Goal: Information Seeking & Learning: Learn about a topic

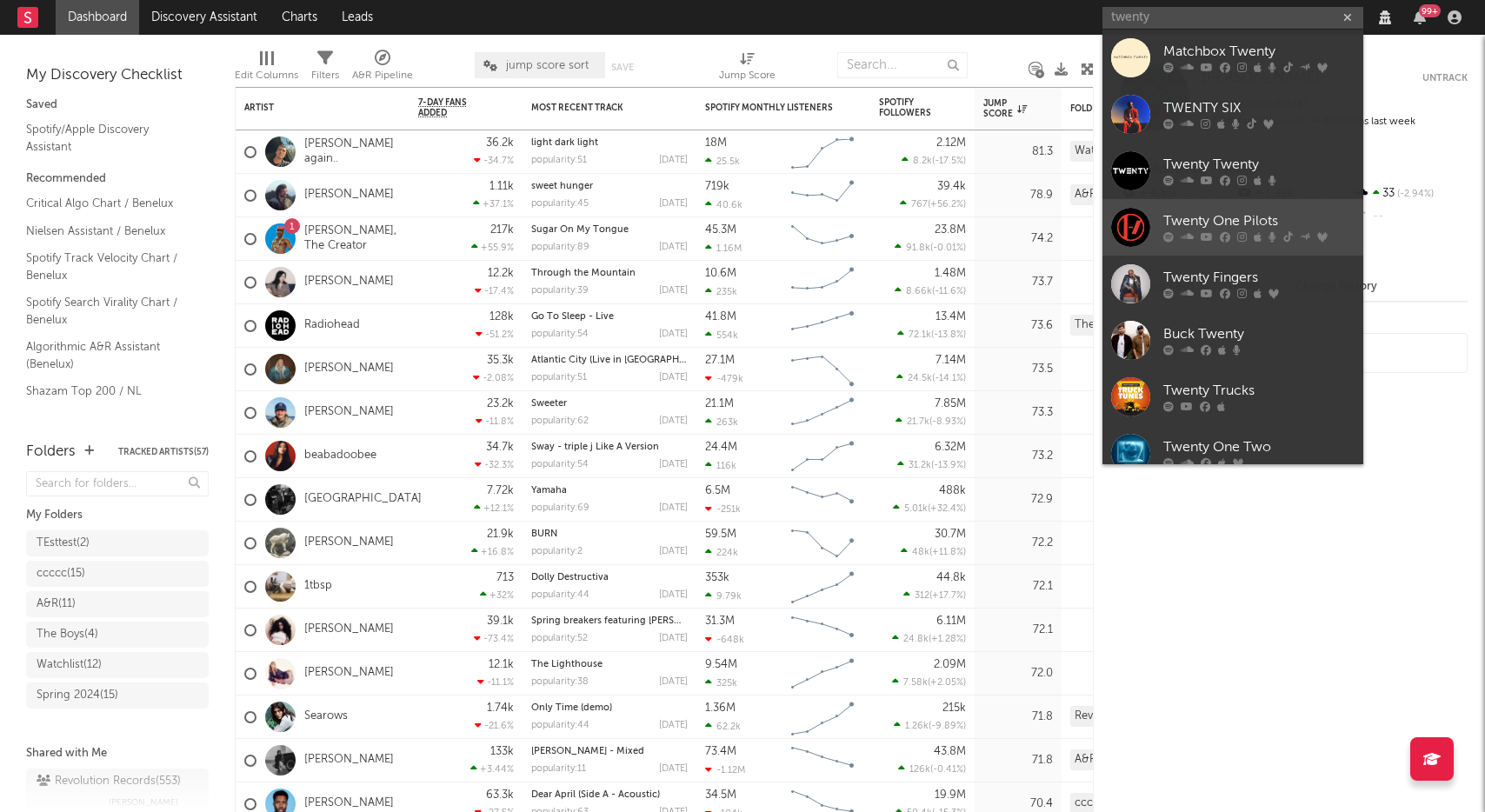
type input "twenty"
click at [1214, 213] on div "Twenty One Pilots" at bounding box center [1258, 222] width 191 height 21
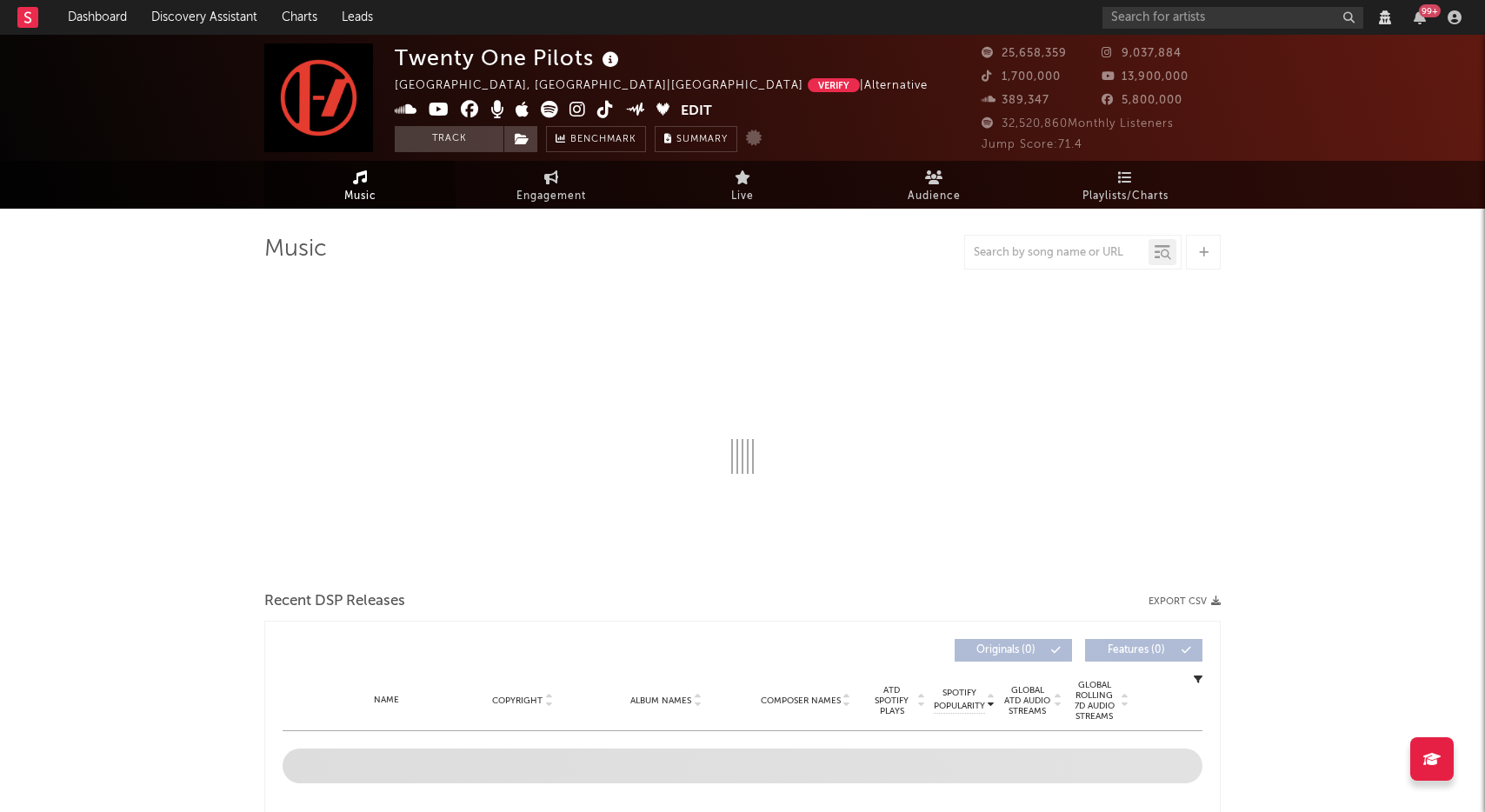
select select "View all"
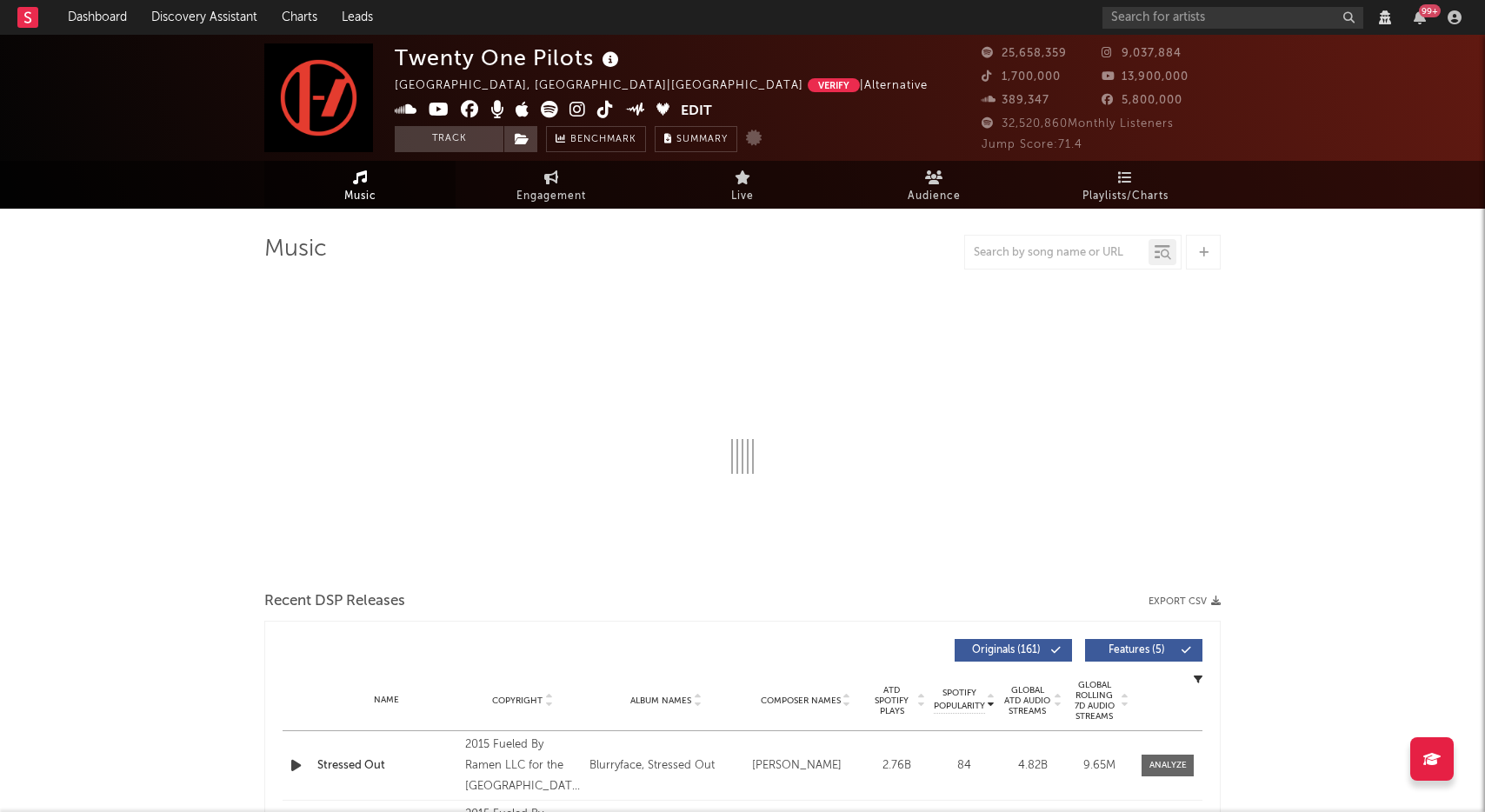
select select "6m"
select select "View all"
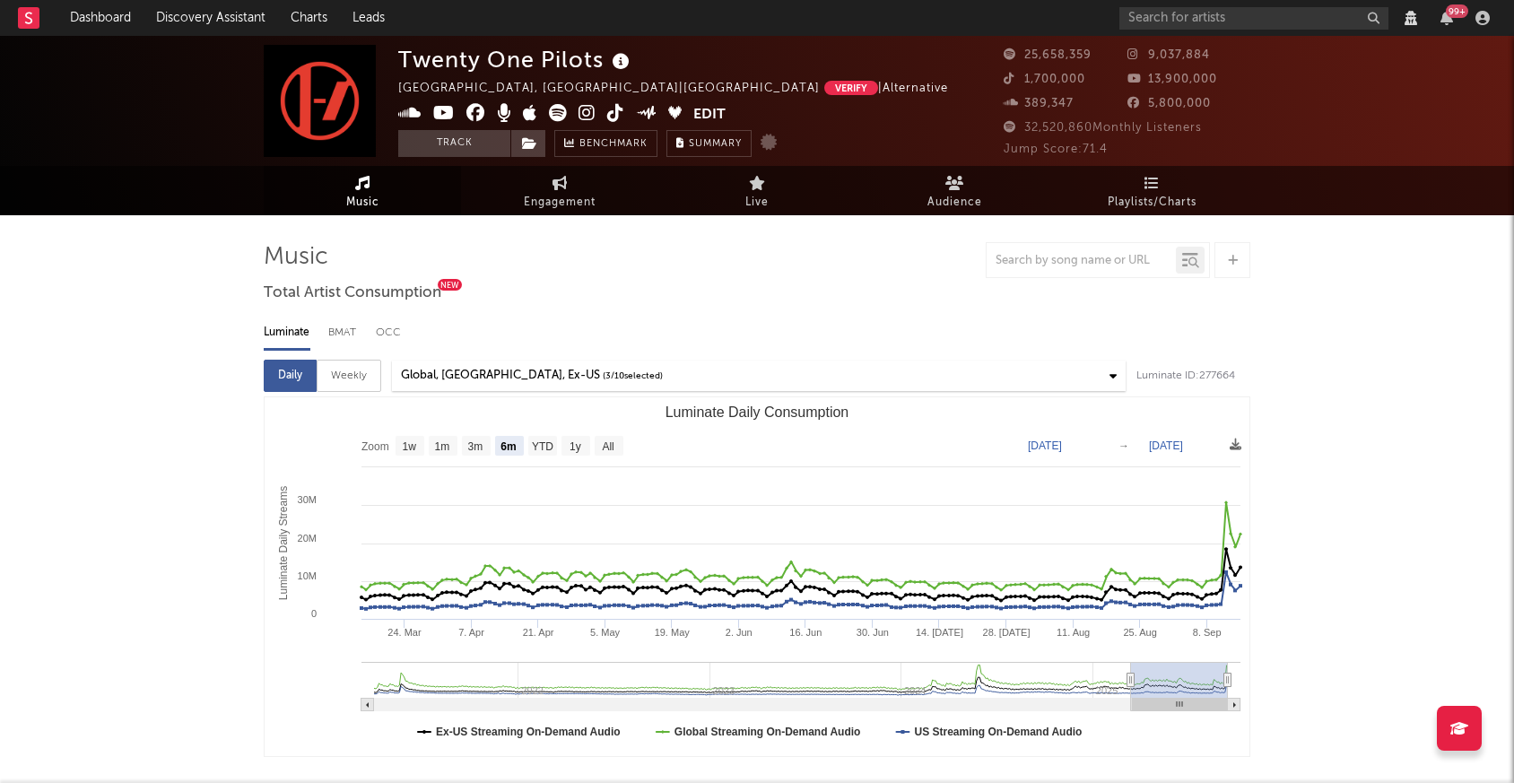
select select "View all"
select select "6m"
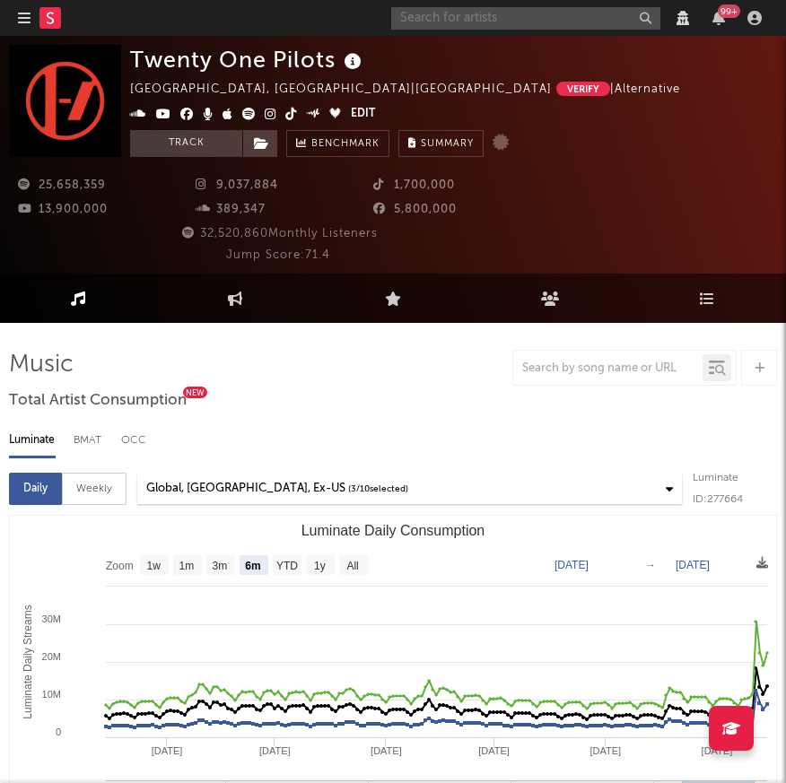
click at [569, 20] on input "text" at bounding box center [525, 18] width 269 height 22
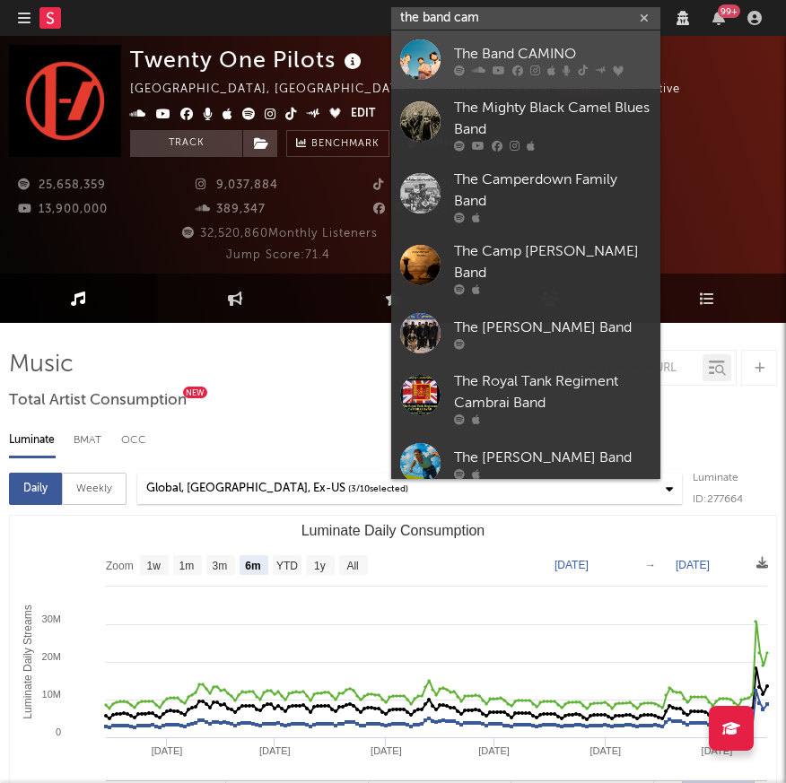
type input "the band cam"
click at [525, 49] on div "The Band CAMINO" at bounding box center [552, 54] width 197 height 22
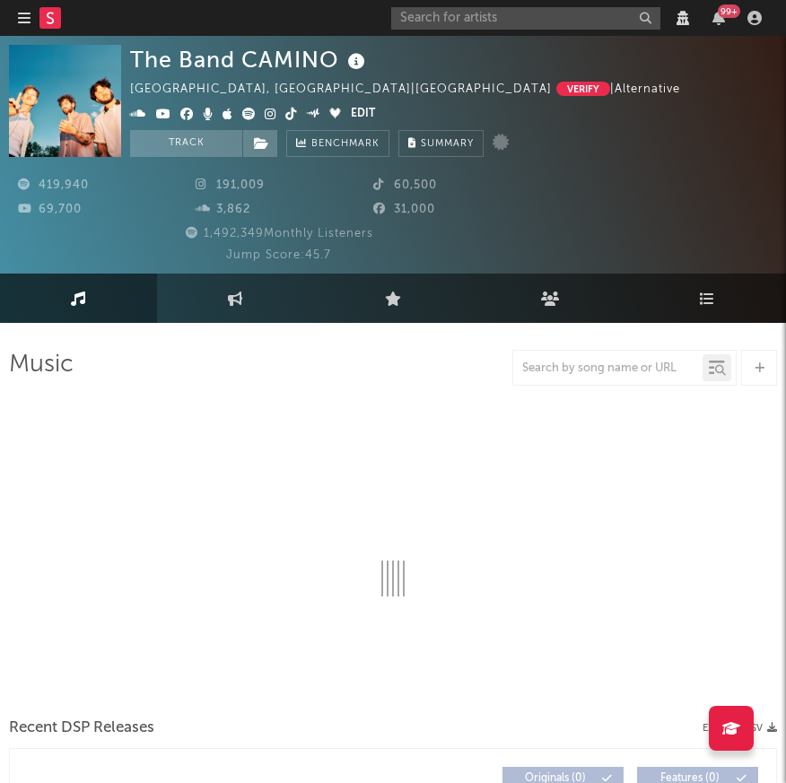
select select "View all"
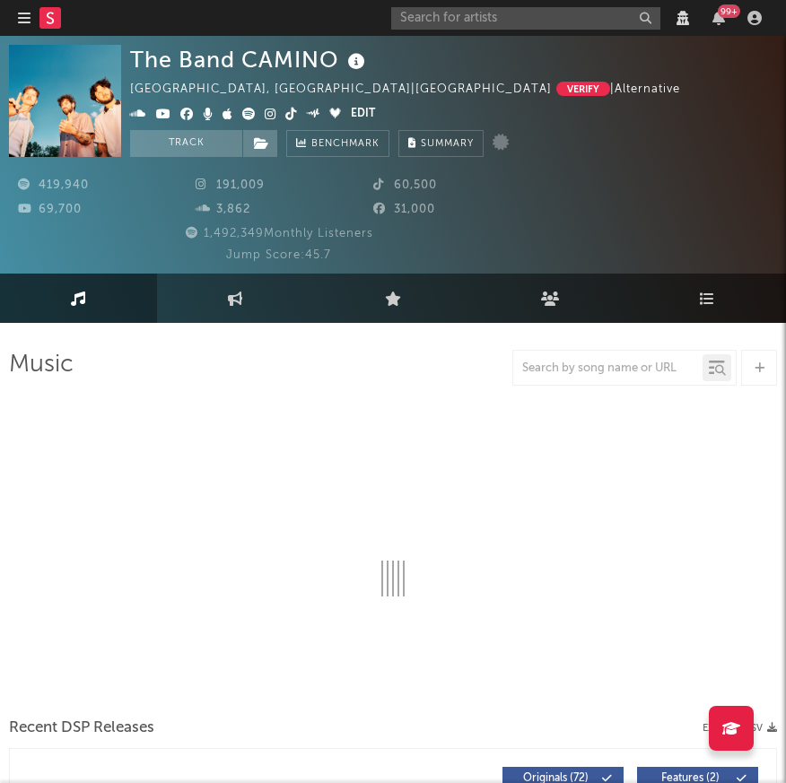
select select "6m"
select select "View all"
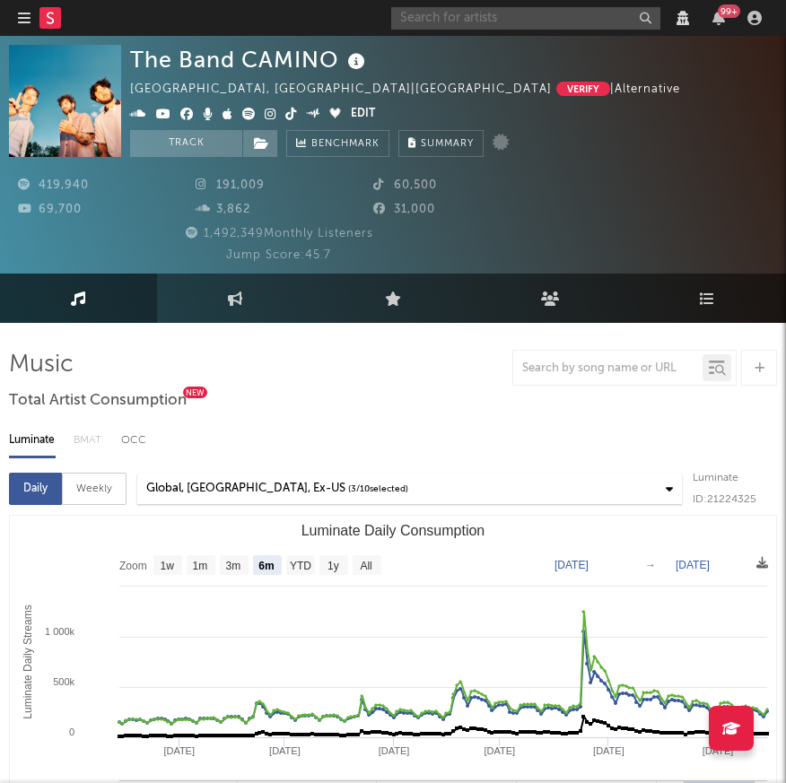
click at [464, 14] on input "text" at bounding box center [525, 18] width 269 height 22
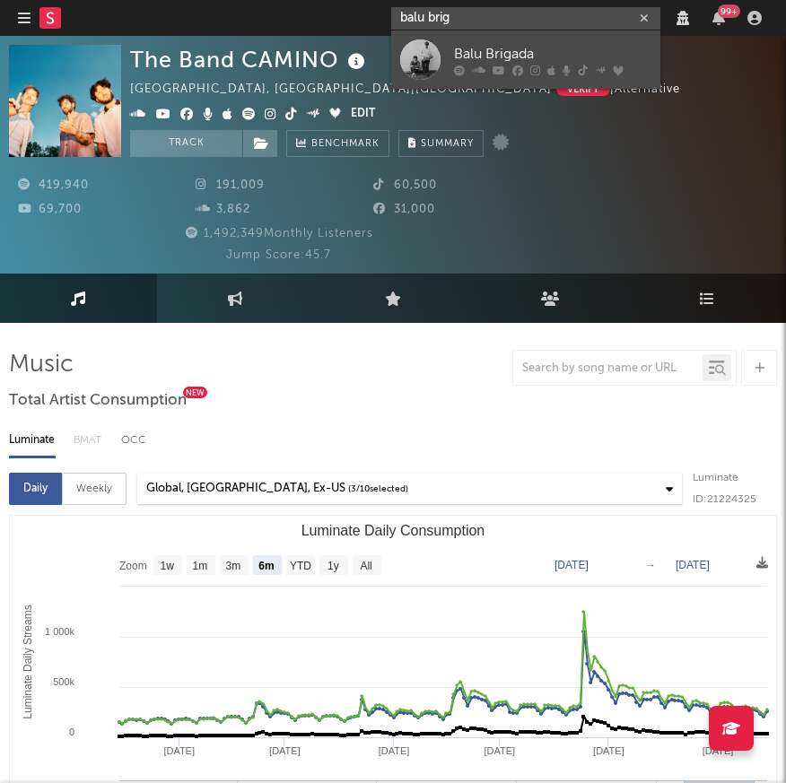
type input "balu brig"
click at [483, 51] on div "Balu Brigada" at bounding box center [552, 54] width 197 height 22
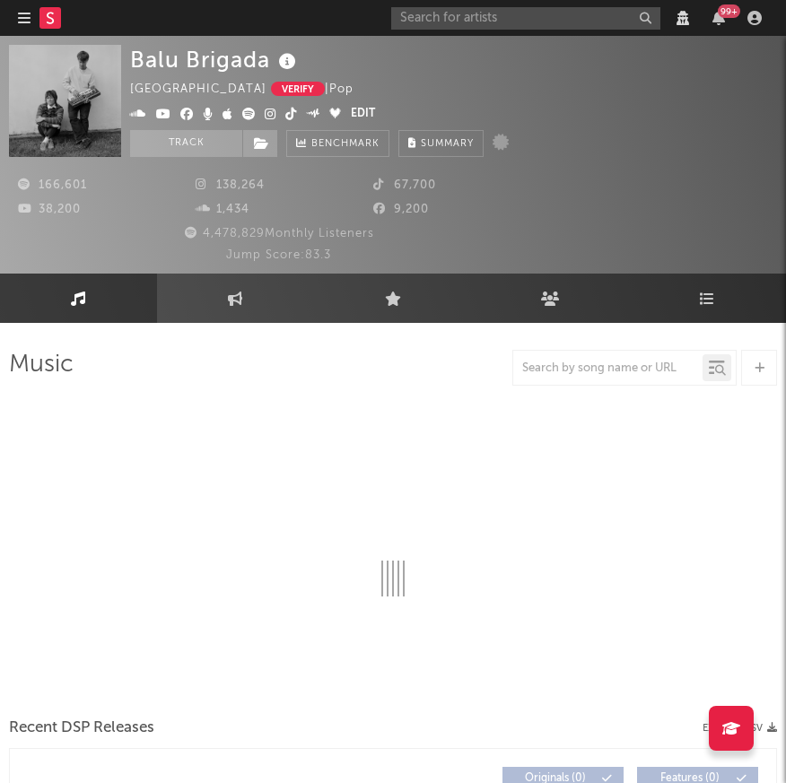
select select "View all"
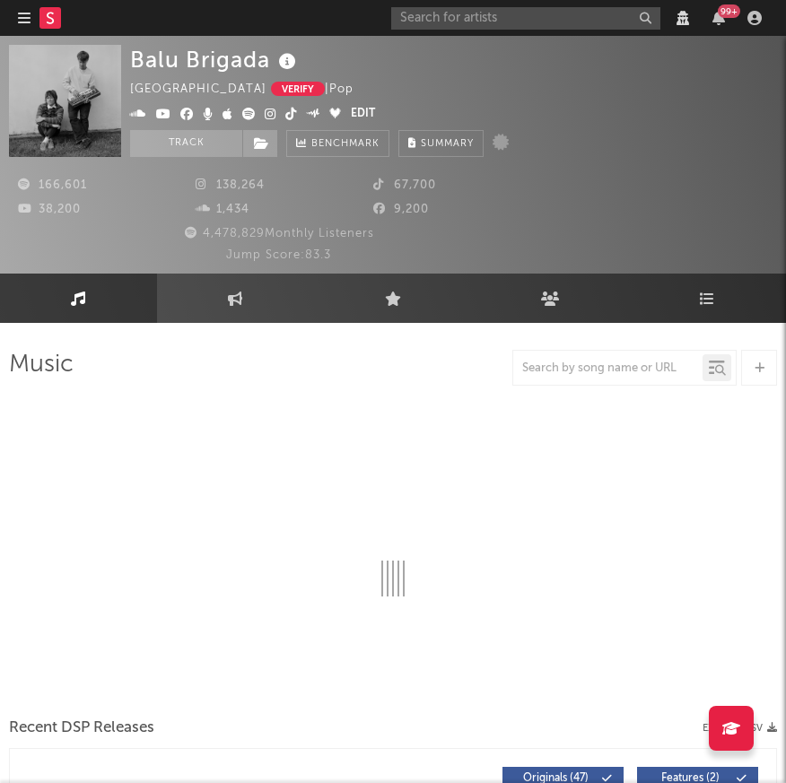
select select "View all"
select select "6m"
select select "View all"
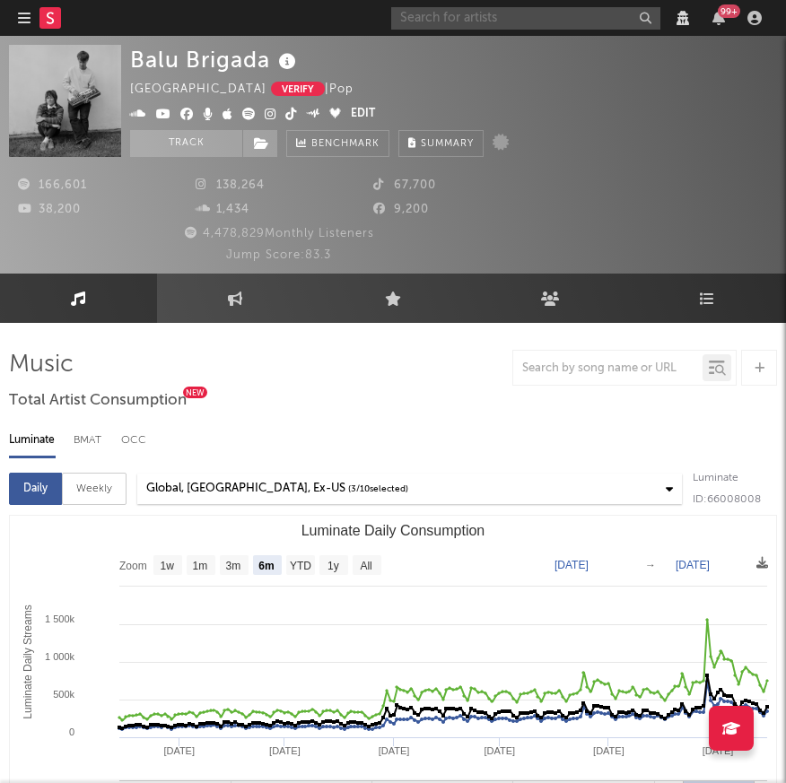
click at [519, 13] on input "text" at bounding box center [525, 18] width 269 height 22
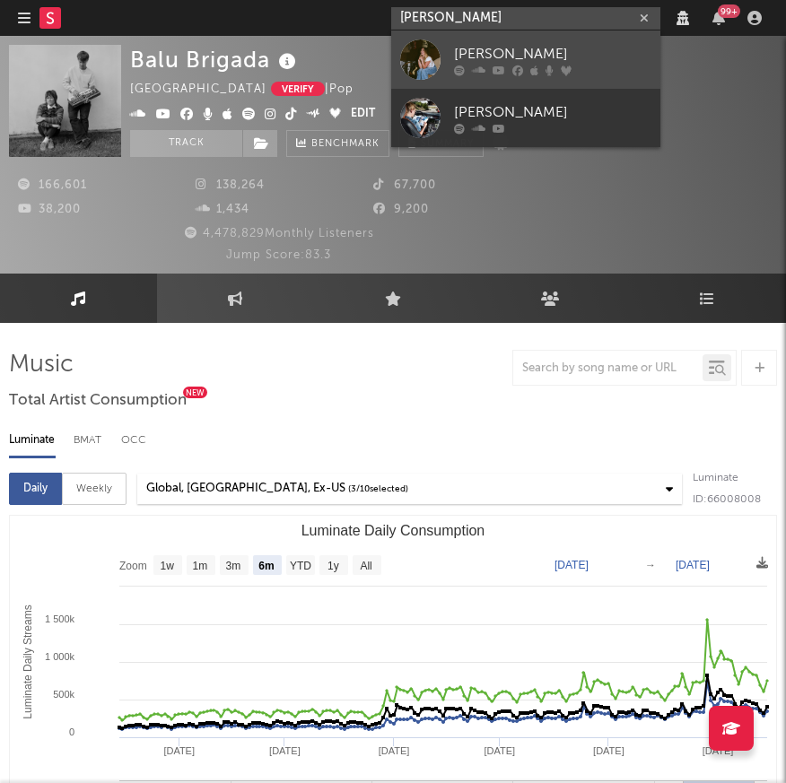
type input "hilary duff"
click at [499, 48] on div "Hilary Duff" at bounding box center [552, 54] width 197 height 22
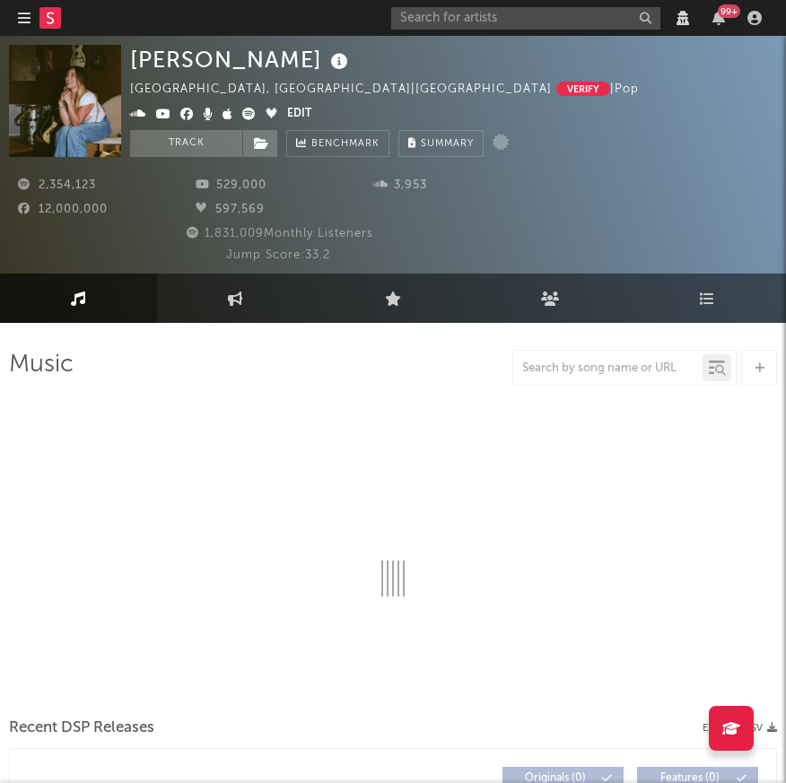
select select "View all"
select select "6m"
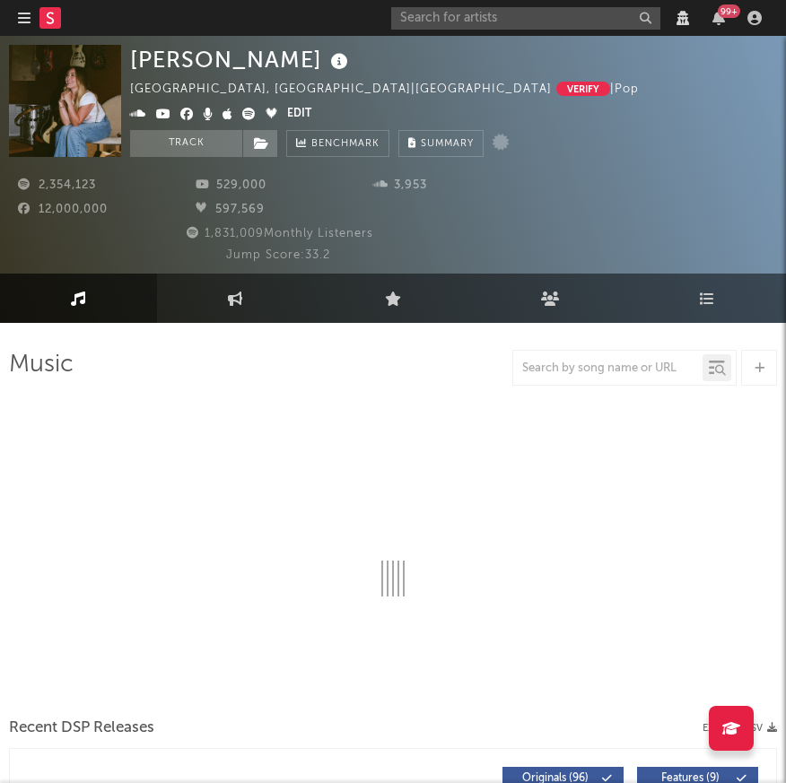
select select "View all"
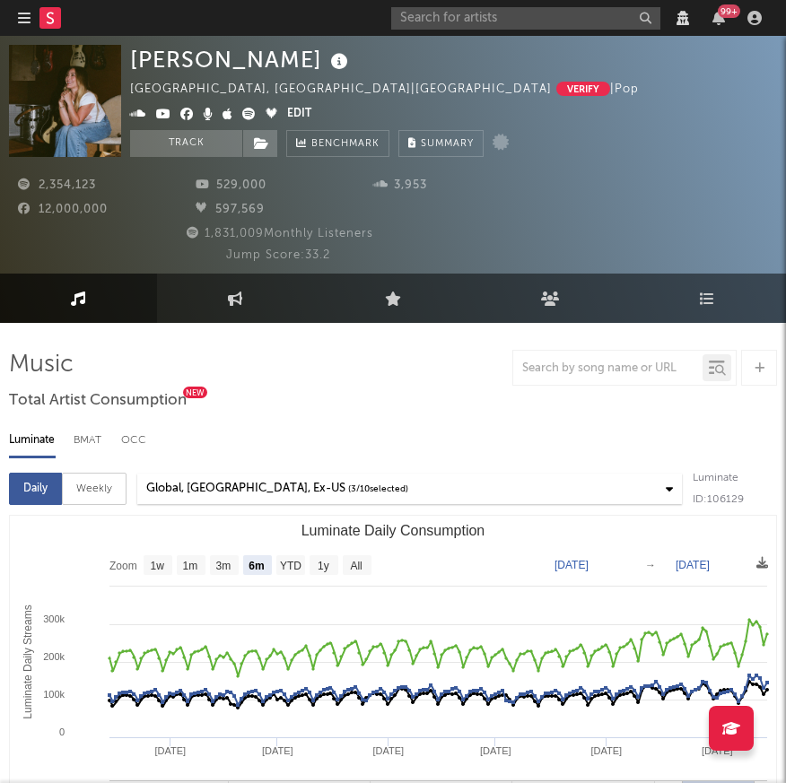
click at [573, 17] on input "text" at bounding box center [525, 18] width 269 height 22
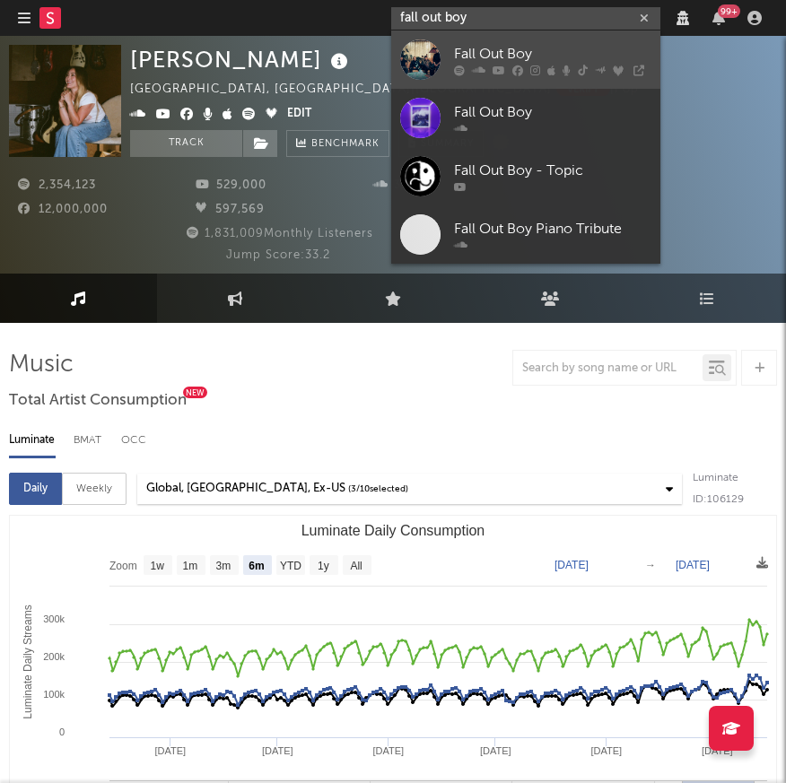
type input "fall out boy"
click at [510, 50] on div "Fall Out Boy" at bounding box center [552, 54] width 197 height 22
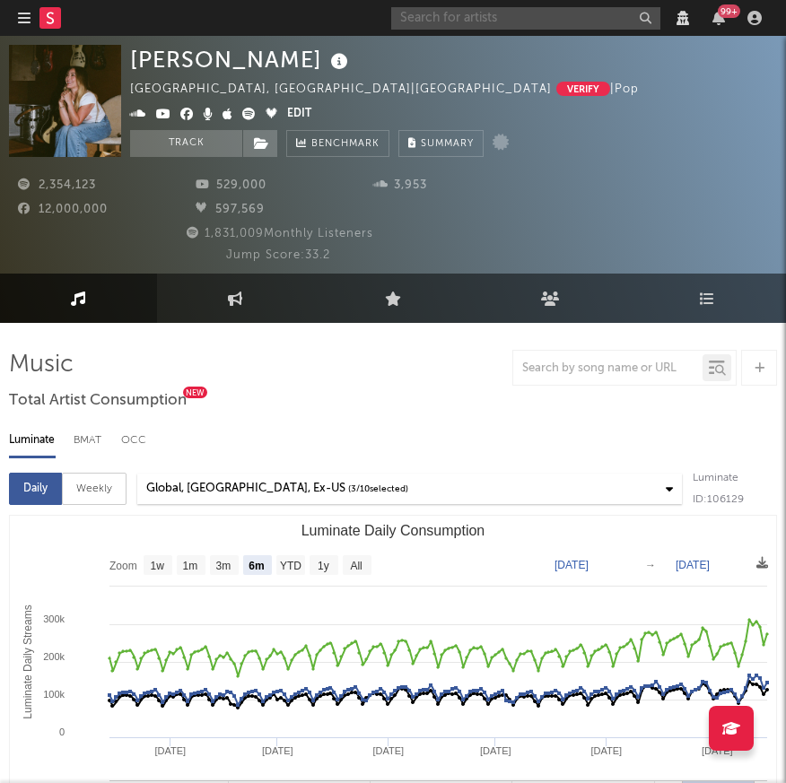
click at [570, 17] on input "text" at bounding box center [525, 18] width 269 height 22
type input "ils"
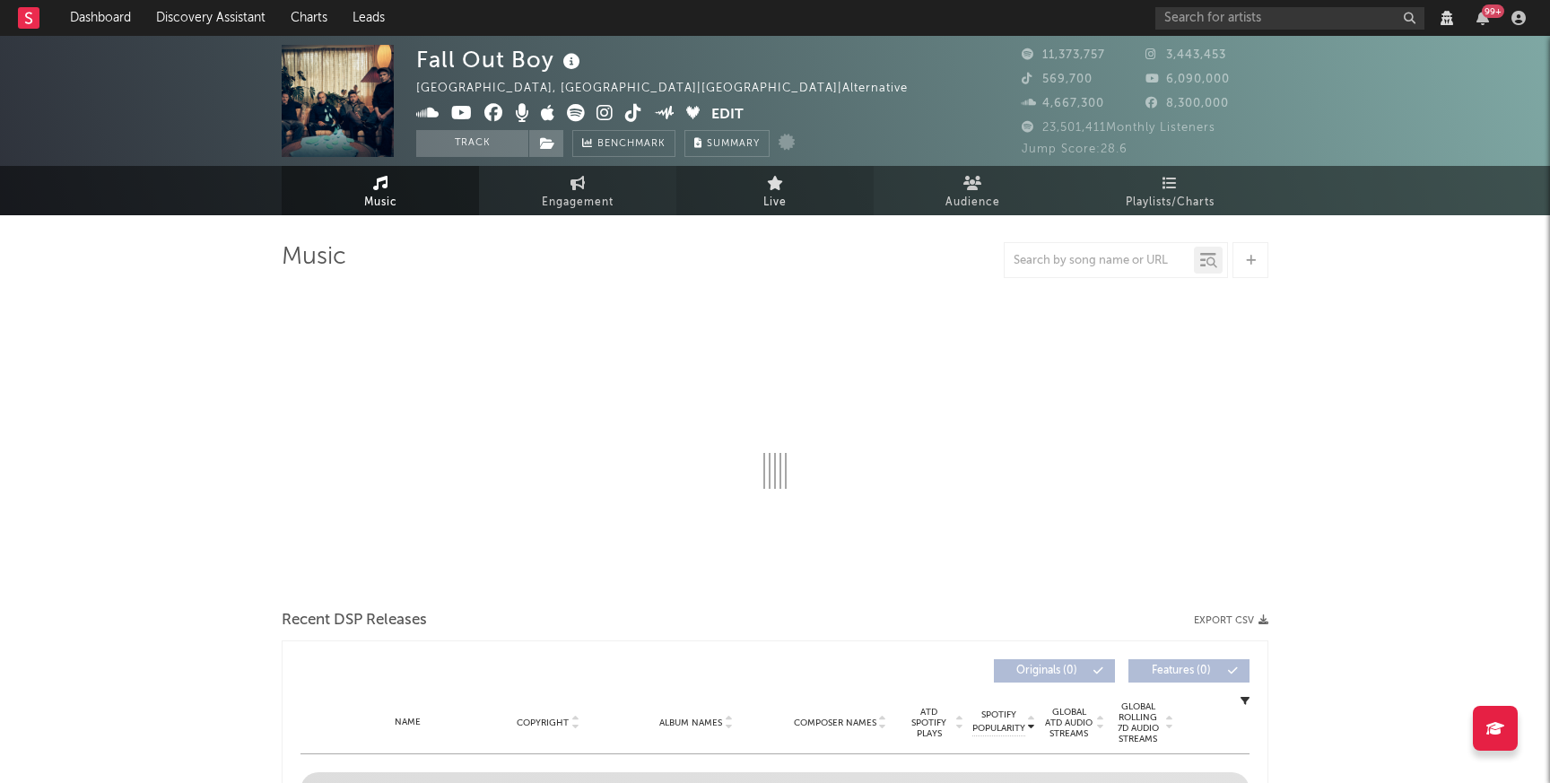
select select "View all"
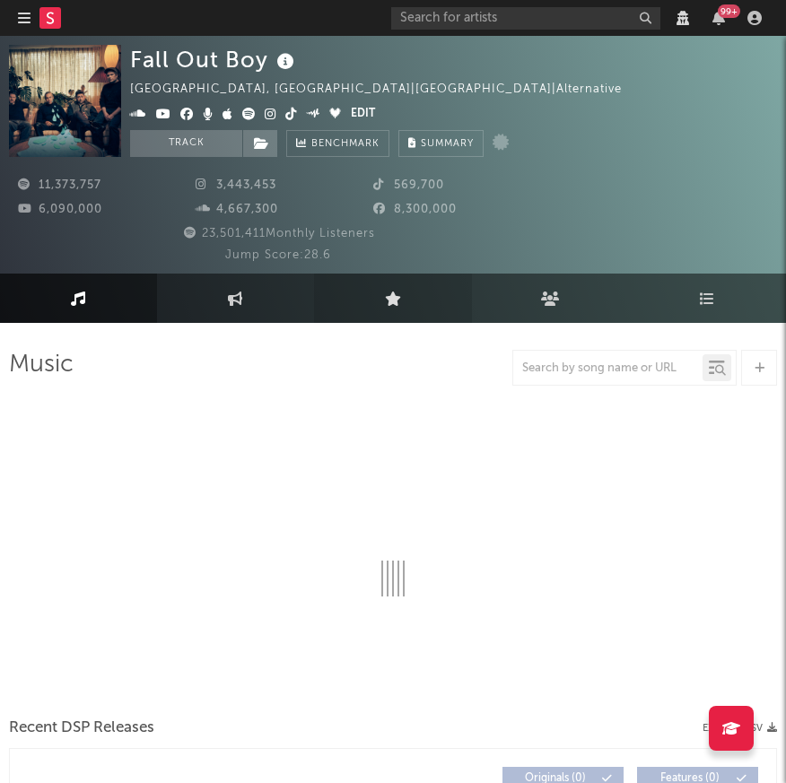
select select "View all"
select select "6m"
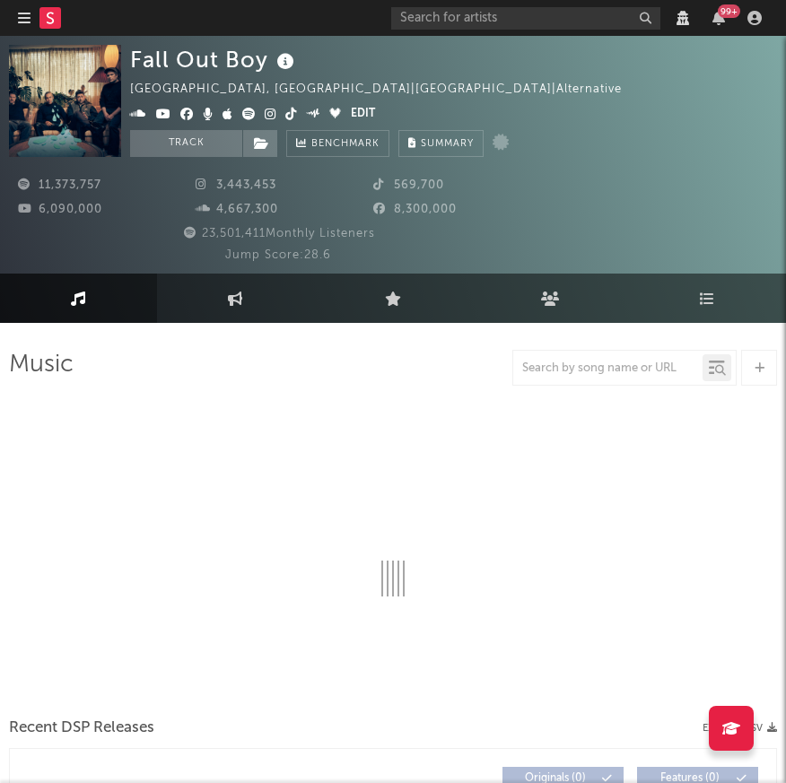
select select "View all"
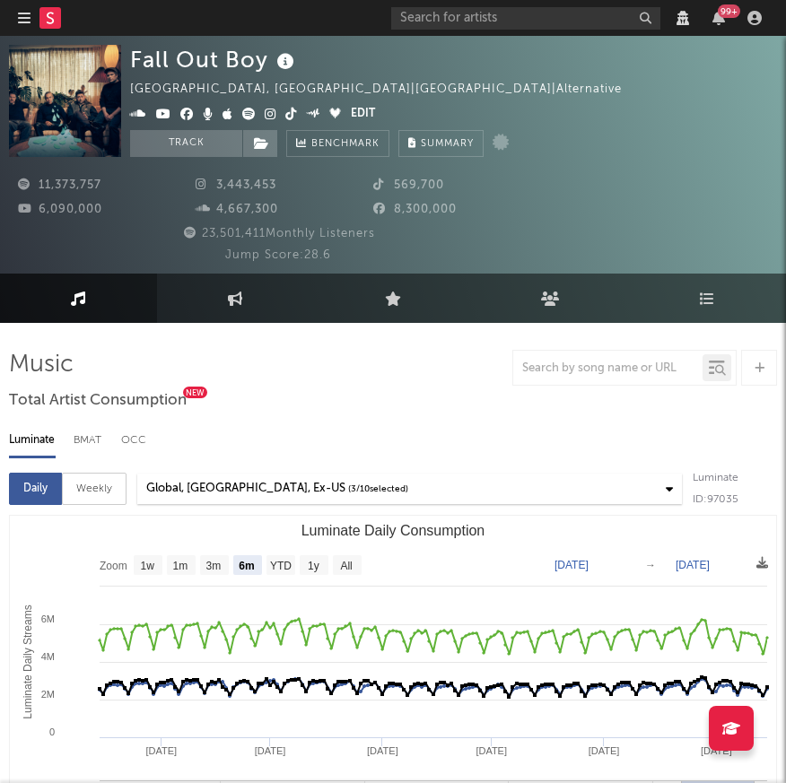
select select "View all"
select select "6m"
select select "View all"
select select "6m"
select select "View all"
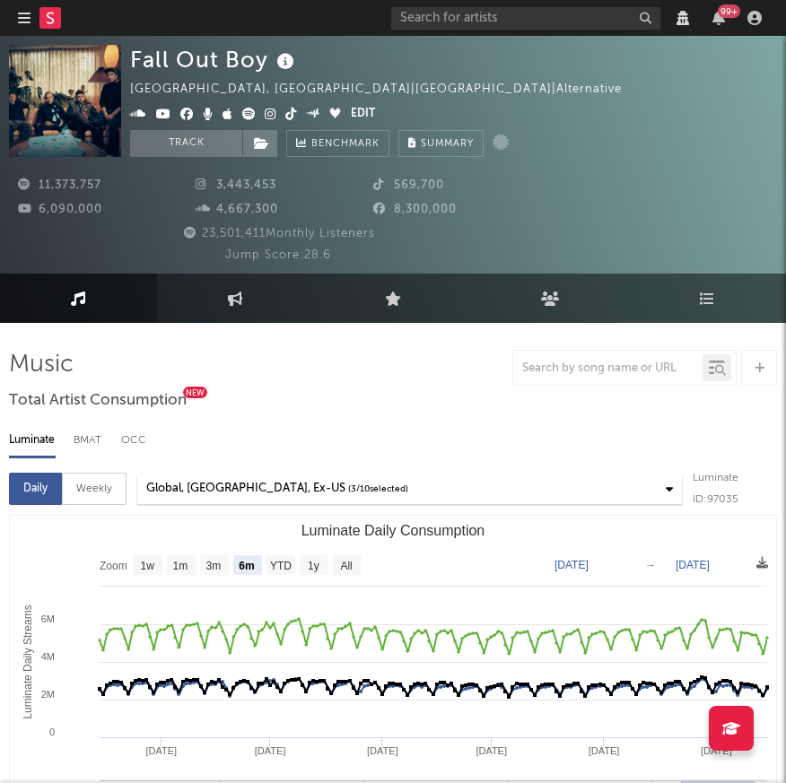
select select "6m"
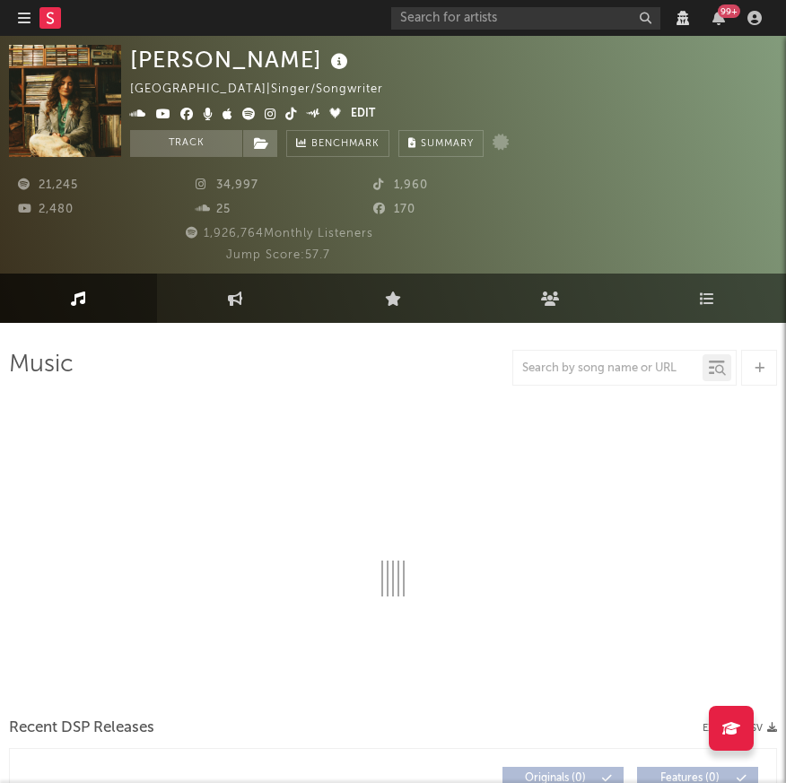
select select "View all"
select select "6m"
select select "View all"
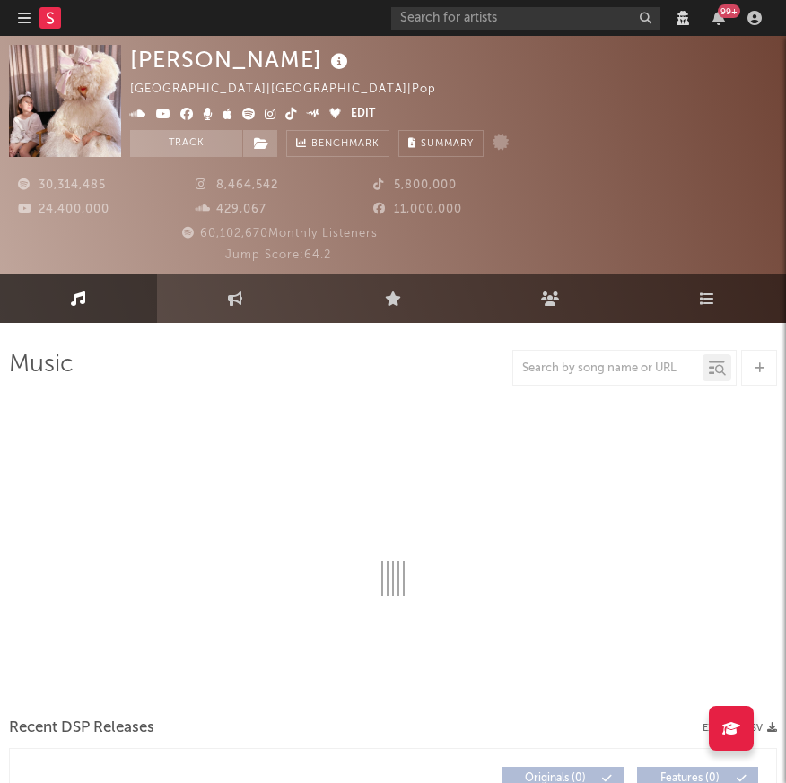
select select "View all"
select select "6m"
select select "View all"
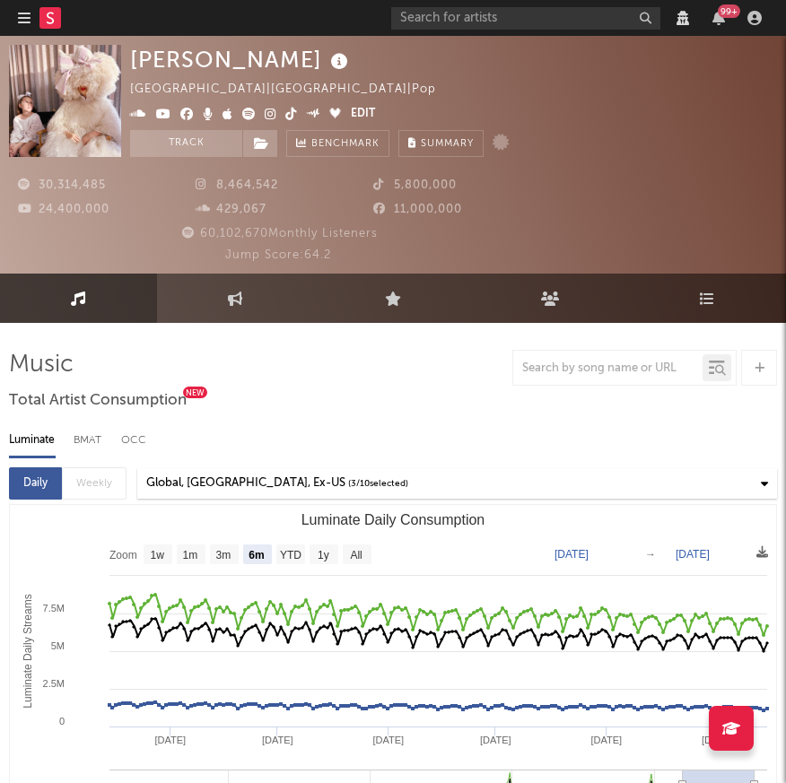
select select "View all"
select select "6m"
select select "View all"
select select "6m"
select select "View all"
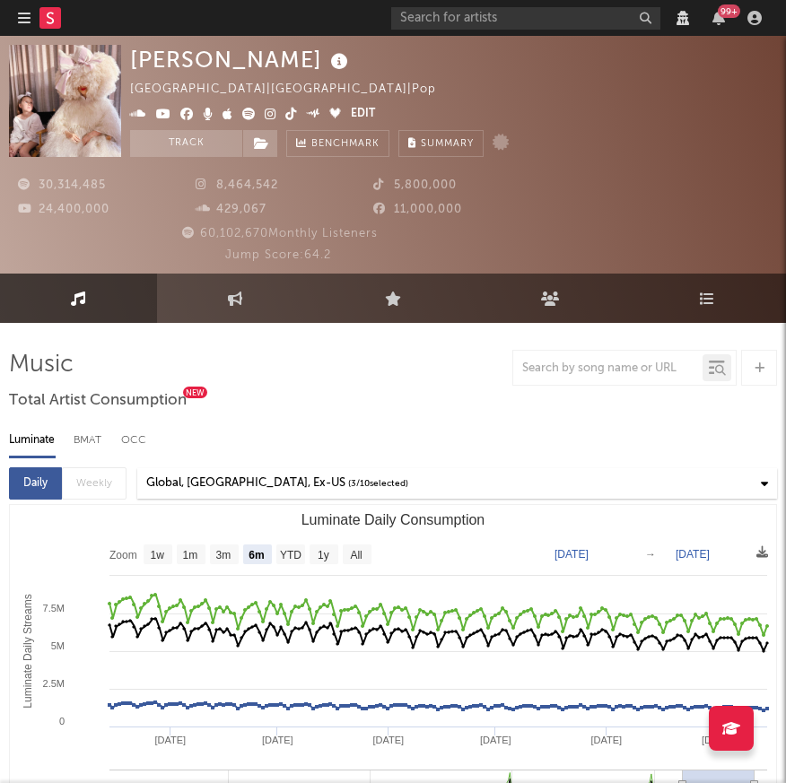
select select "6m"
select select "View all"
select select "6m"
select select "View all"
select select "6m"
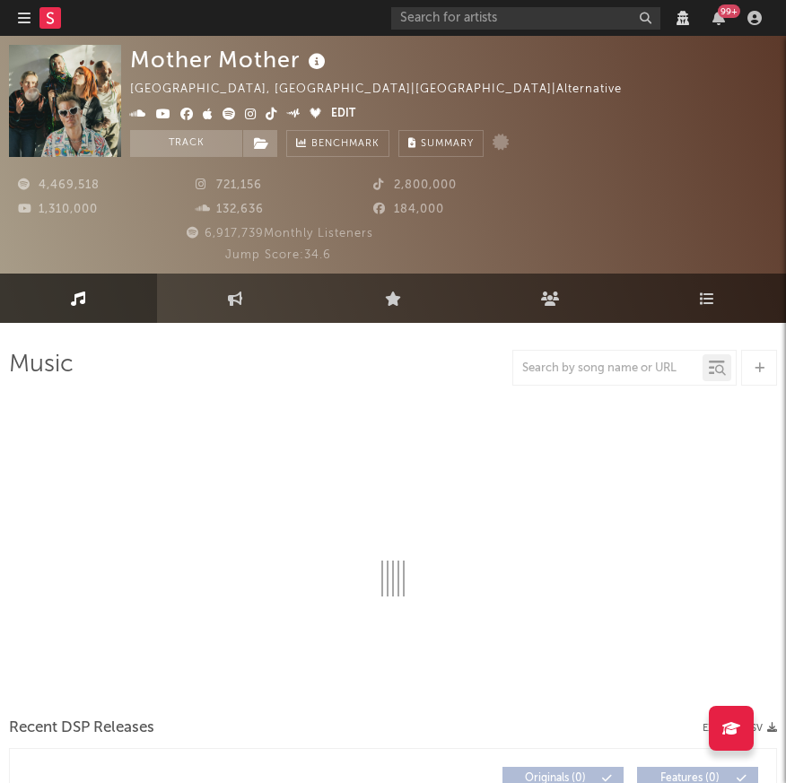
select select "View all"
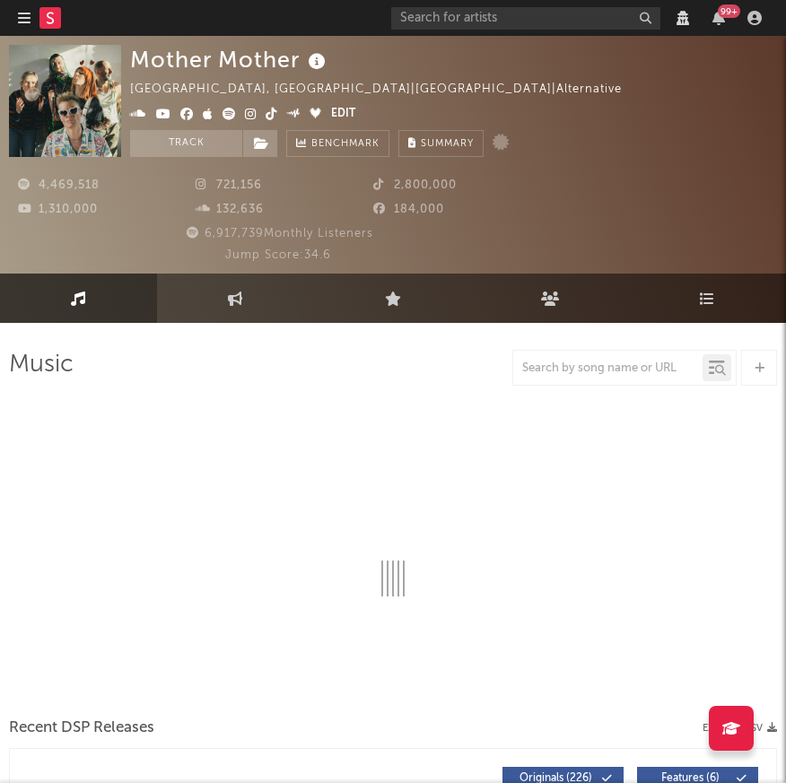
select select "View all"
select select "6m"
select select "View all"
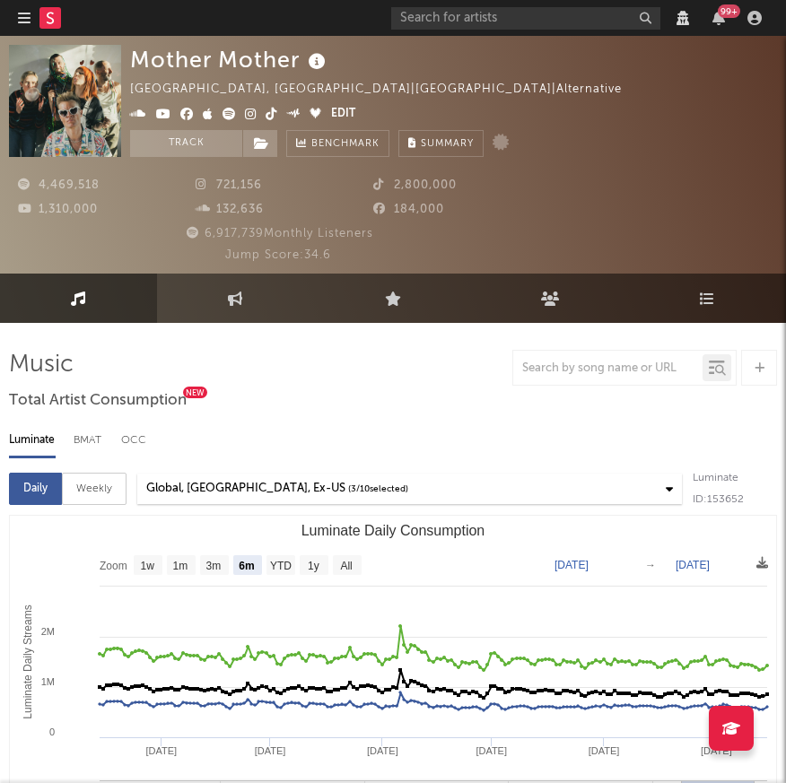
select select "View all"
select select "6m"
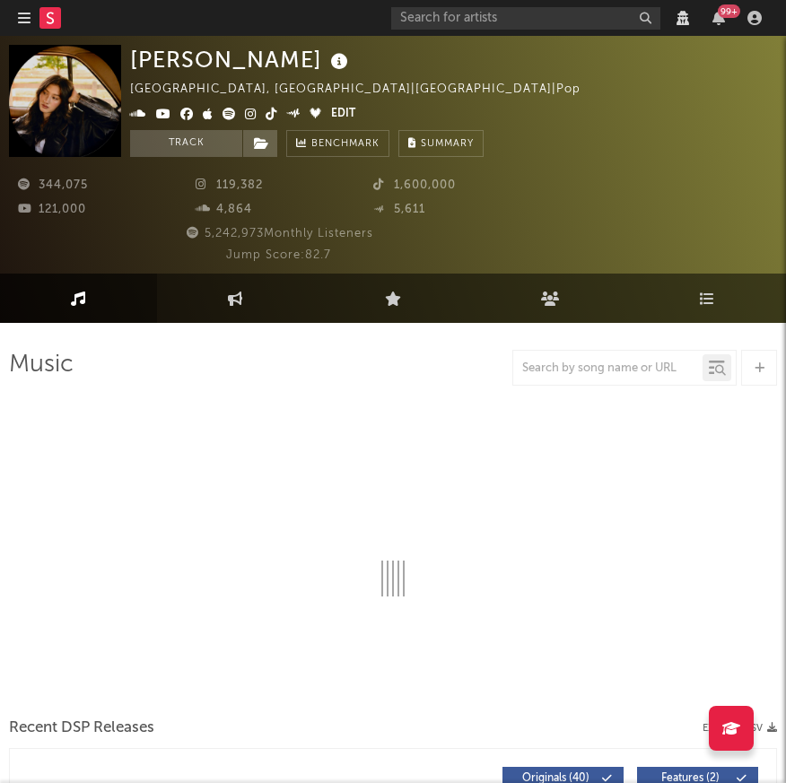
select select "View all"
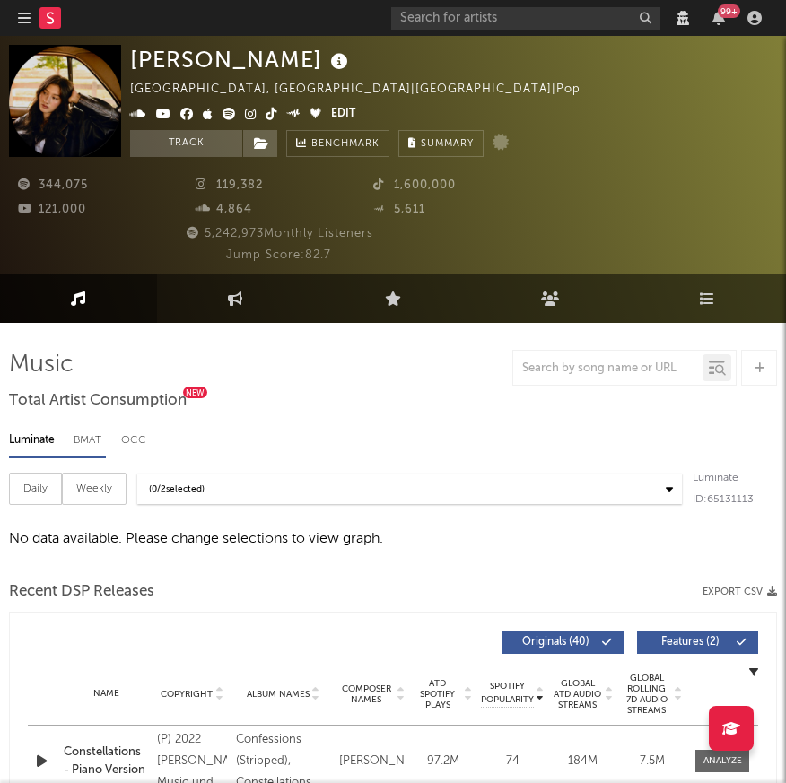
select select "View all"
select select "6m"
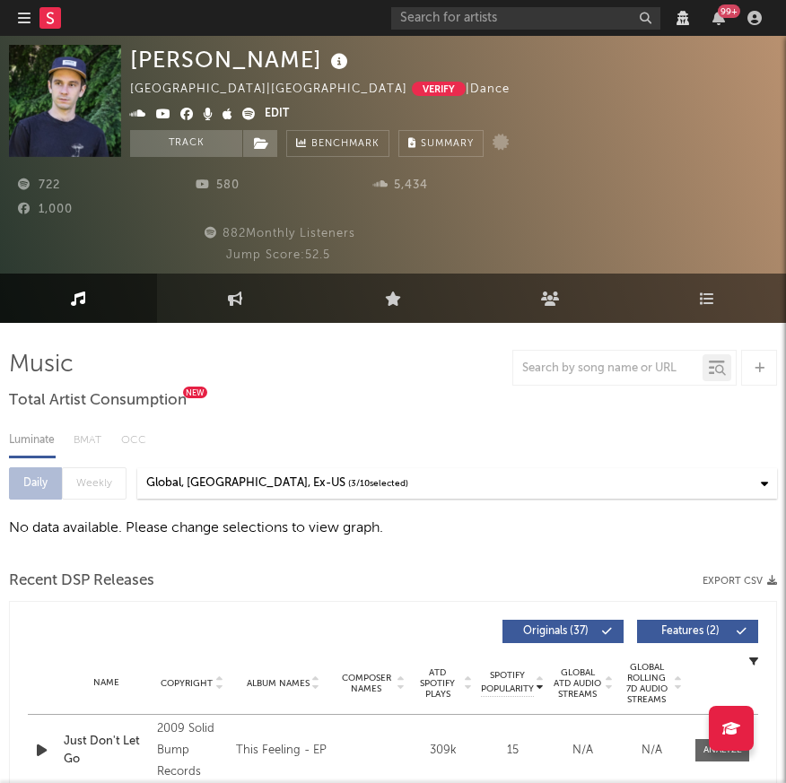
select select "View all"
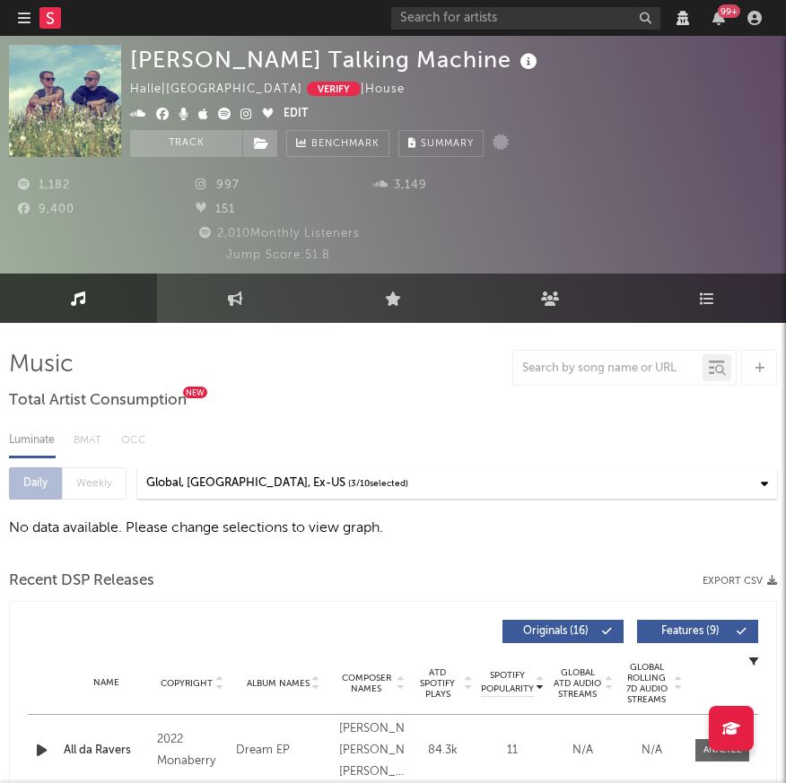
select select "View all"
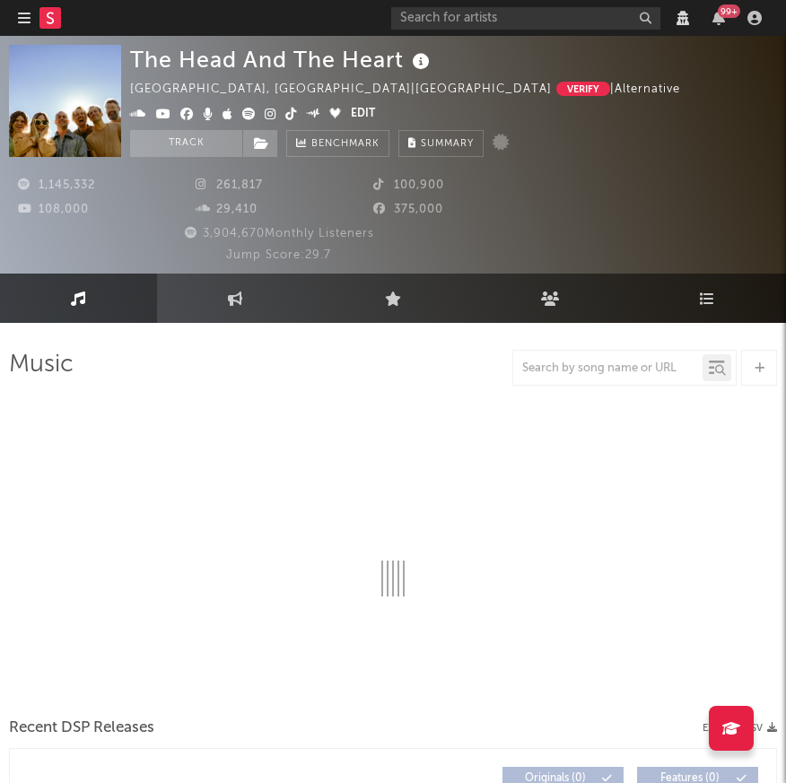
select select "View all"
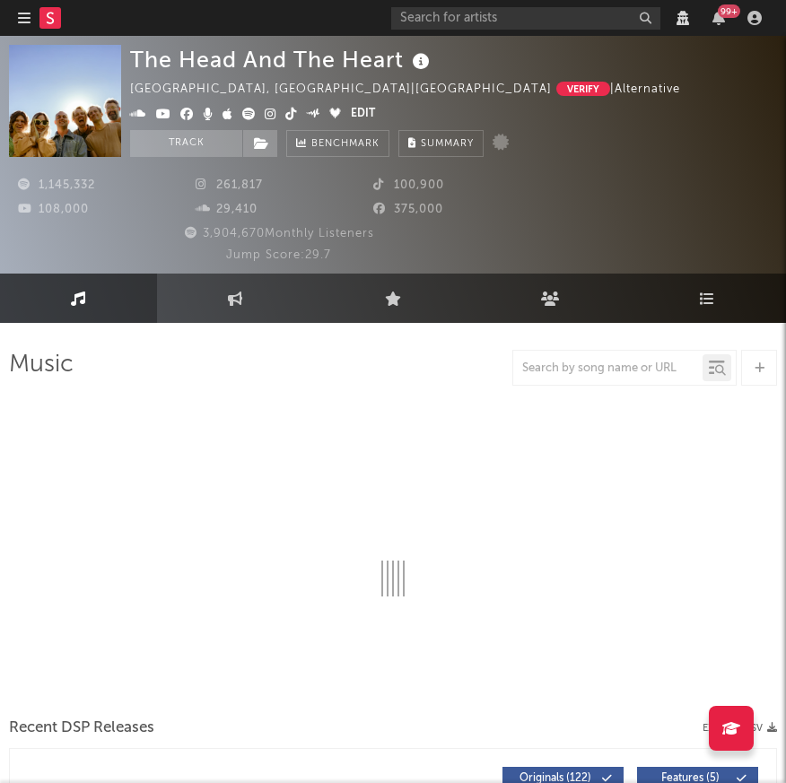
select select "6m"
select select "View all"
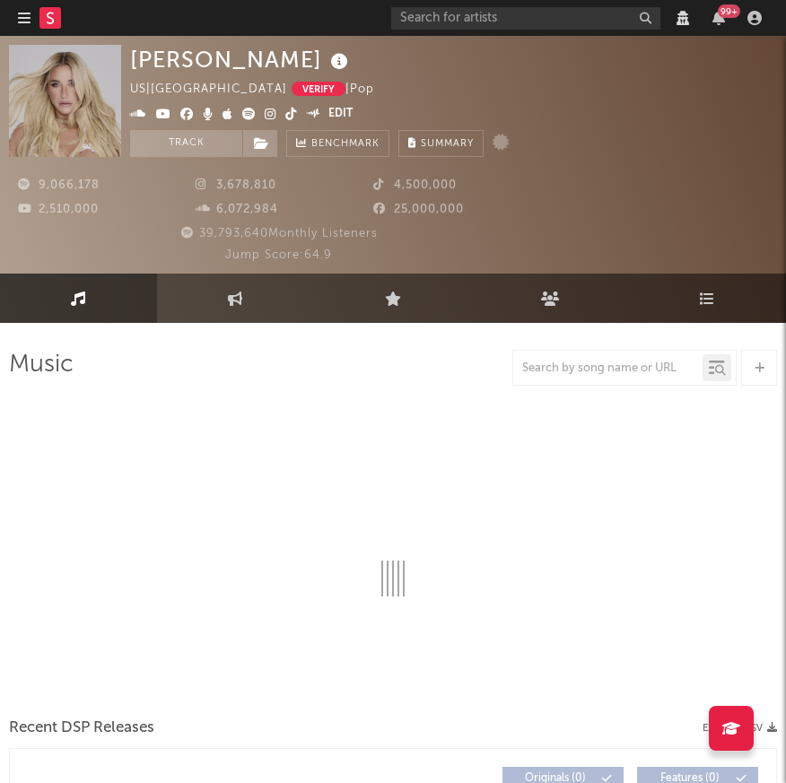
select select "View all"
select select "6m"
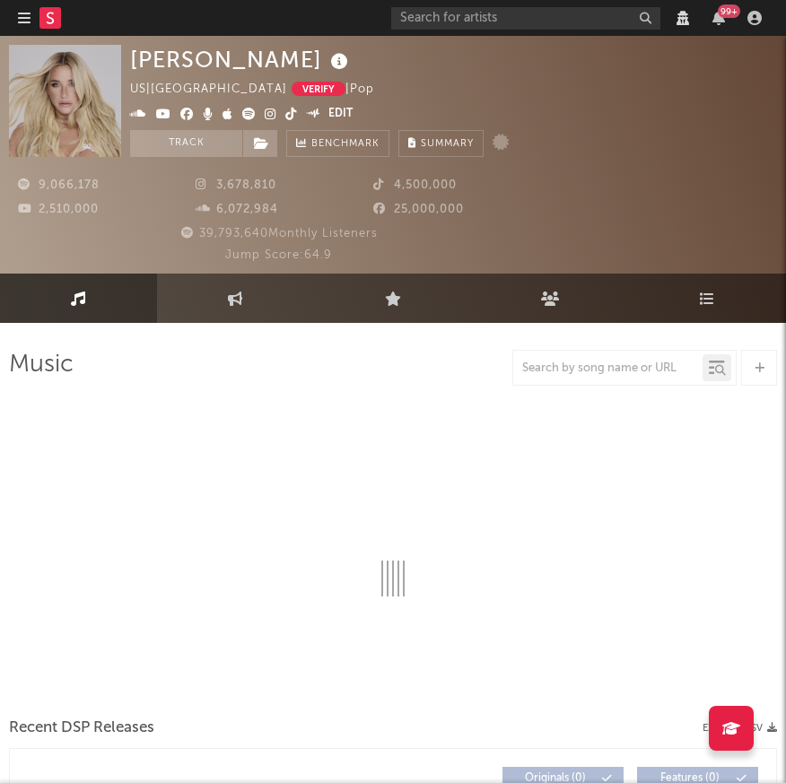
select select "View all"
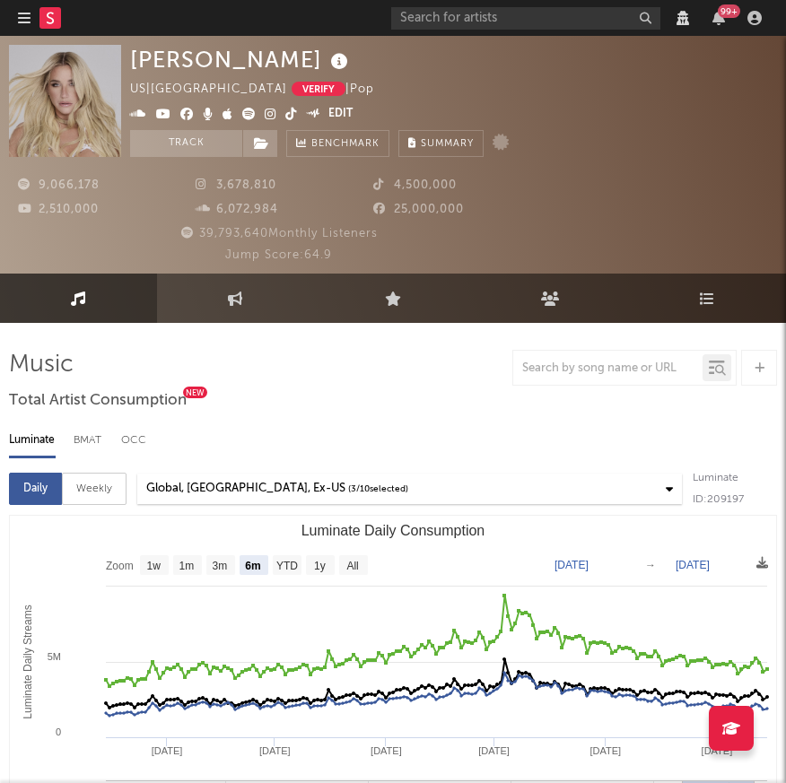
select select "View all"
select select "6m"
select select "View all"
select select "6m"
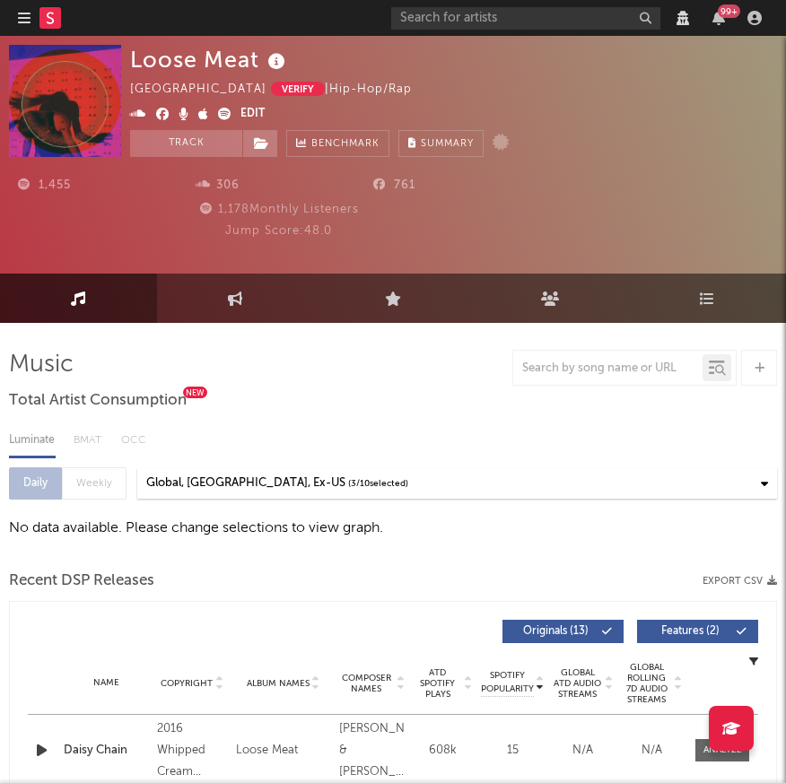
select select "View all"
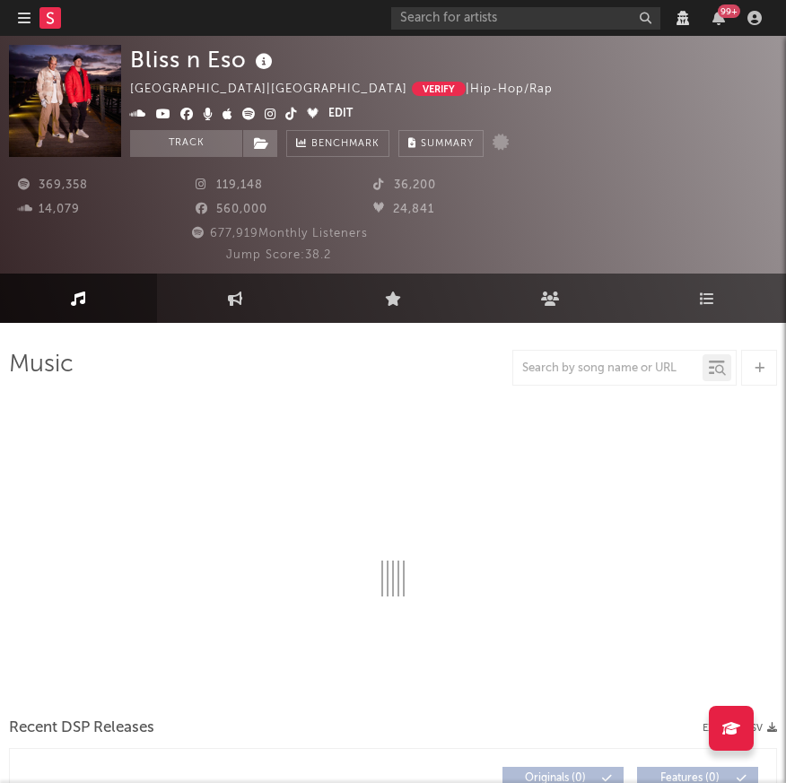
select select "View all"
select select "6m"
select select "View all"
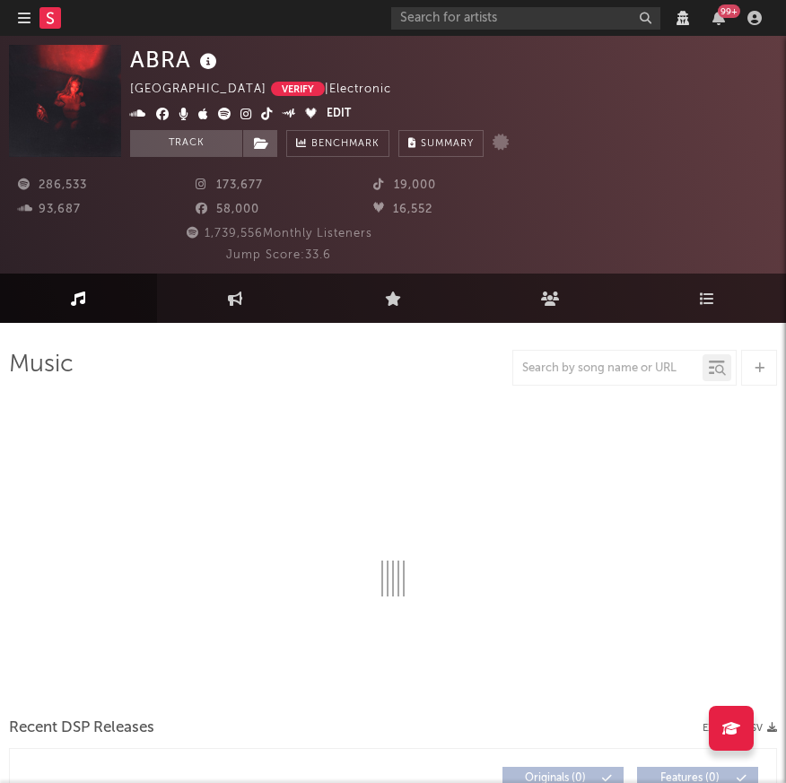
select select "View all"
select select "6m"
select select "View all"
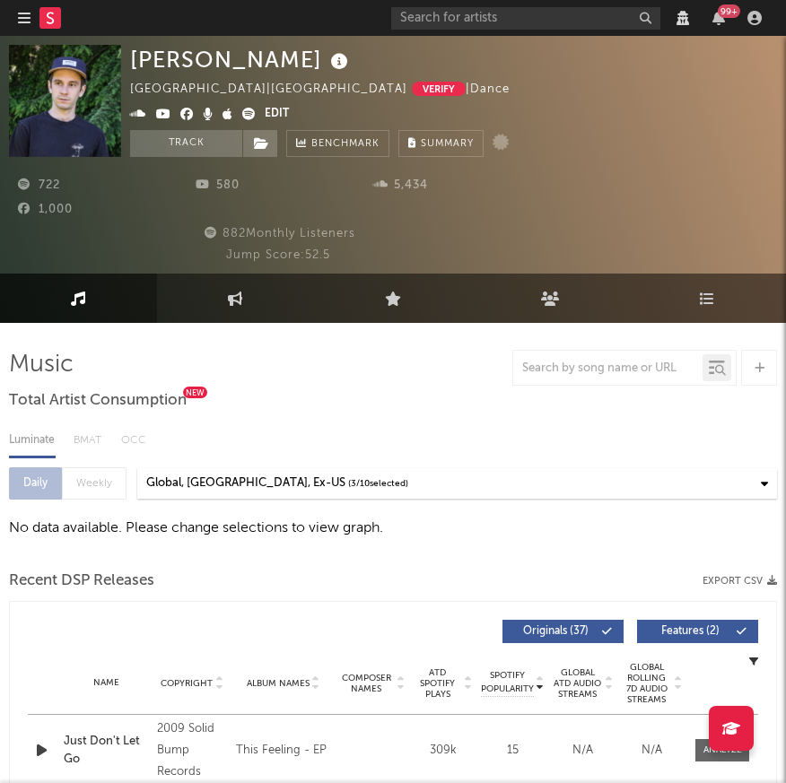
select select "View all"
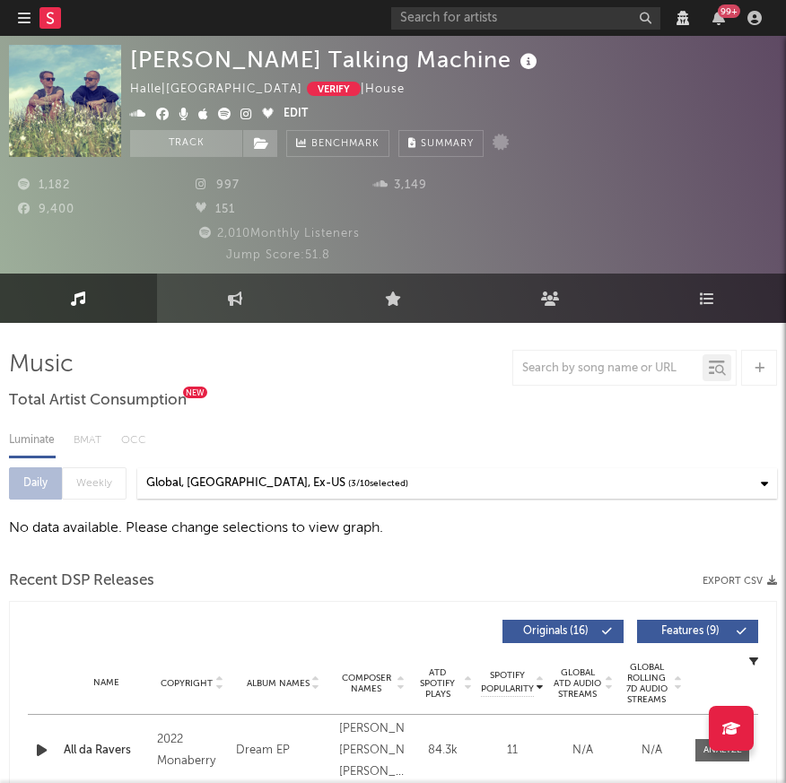
select select "View all"
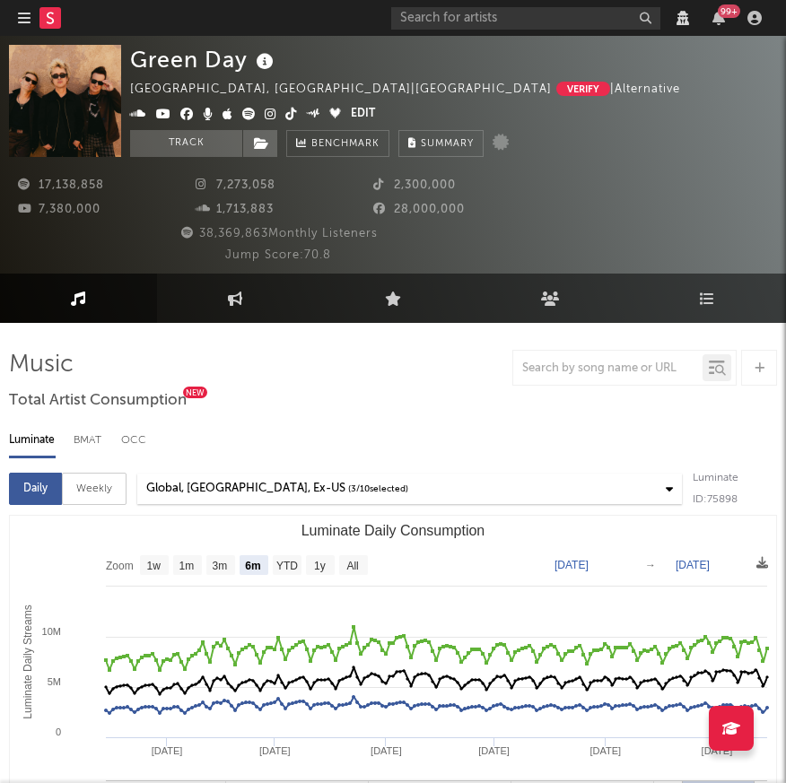
select select "View all"
select select "6m"
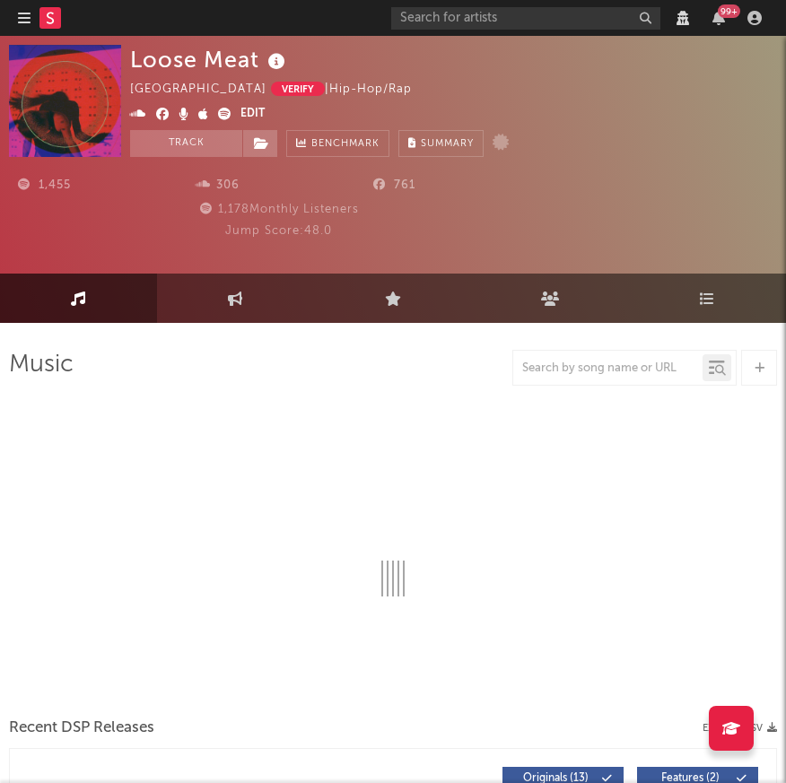
select select "View all"
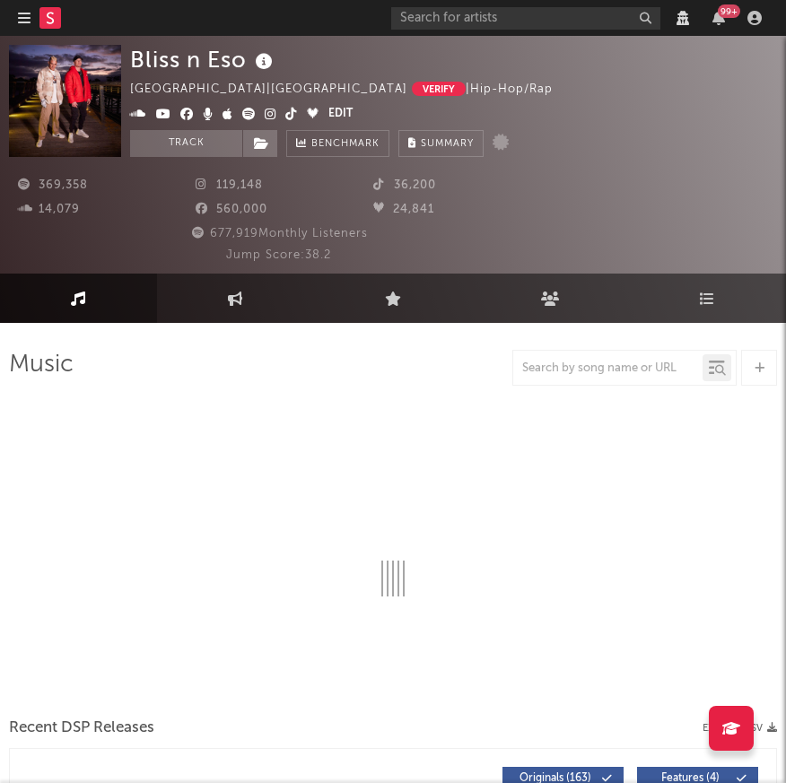
select select "6m"
select select "View all"
